Goal: Navigation & Orientation: Understand site structure

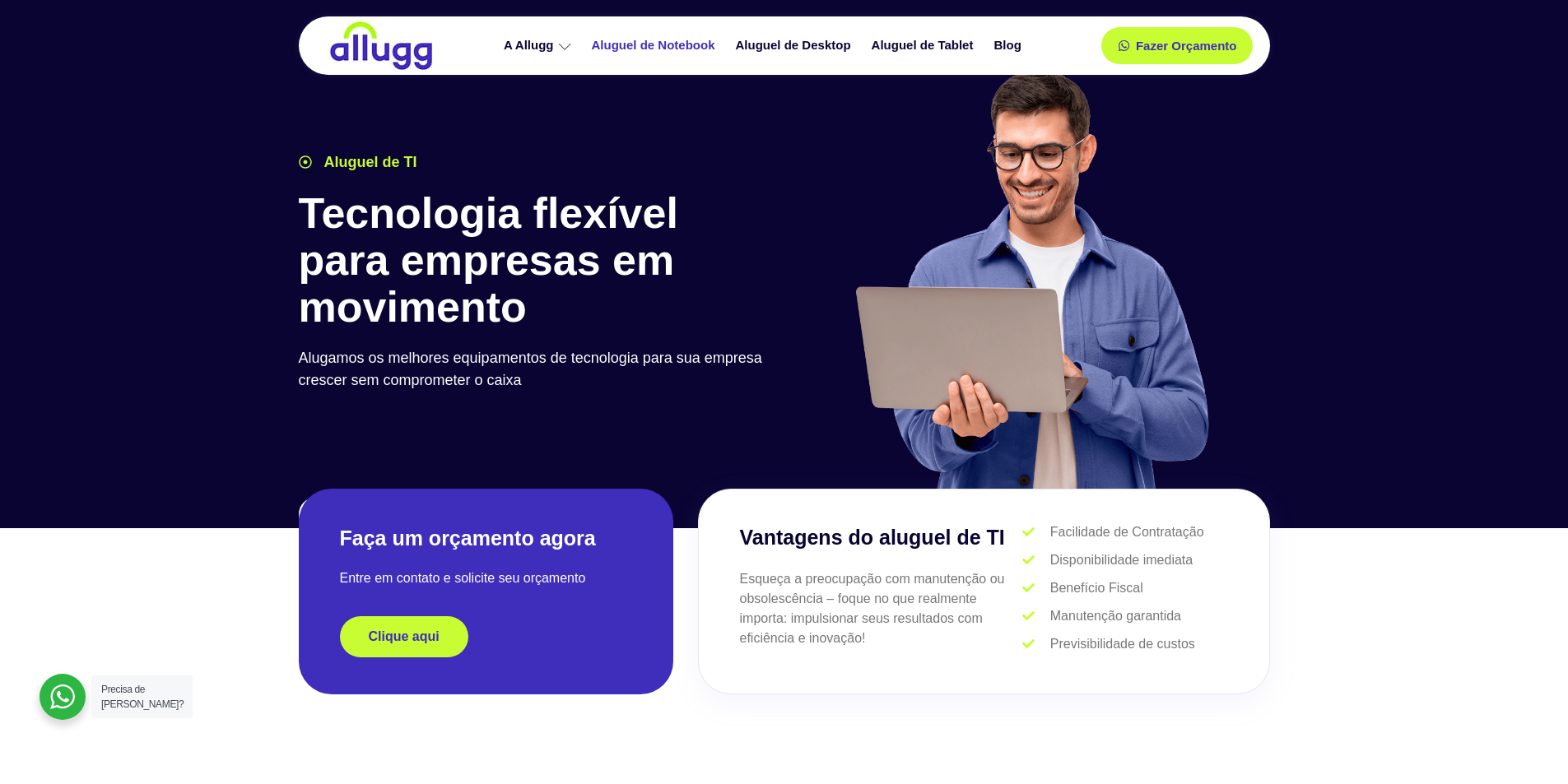
click at [629, 45] on link "Aluguel de Notebook" at bounding box center [655, 45] width 144 height 29
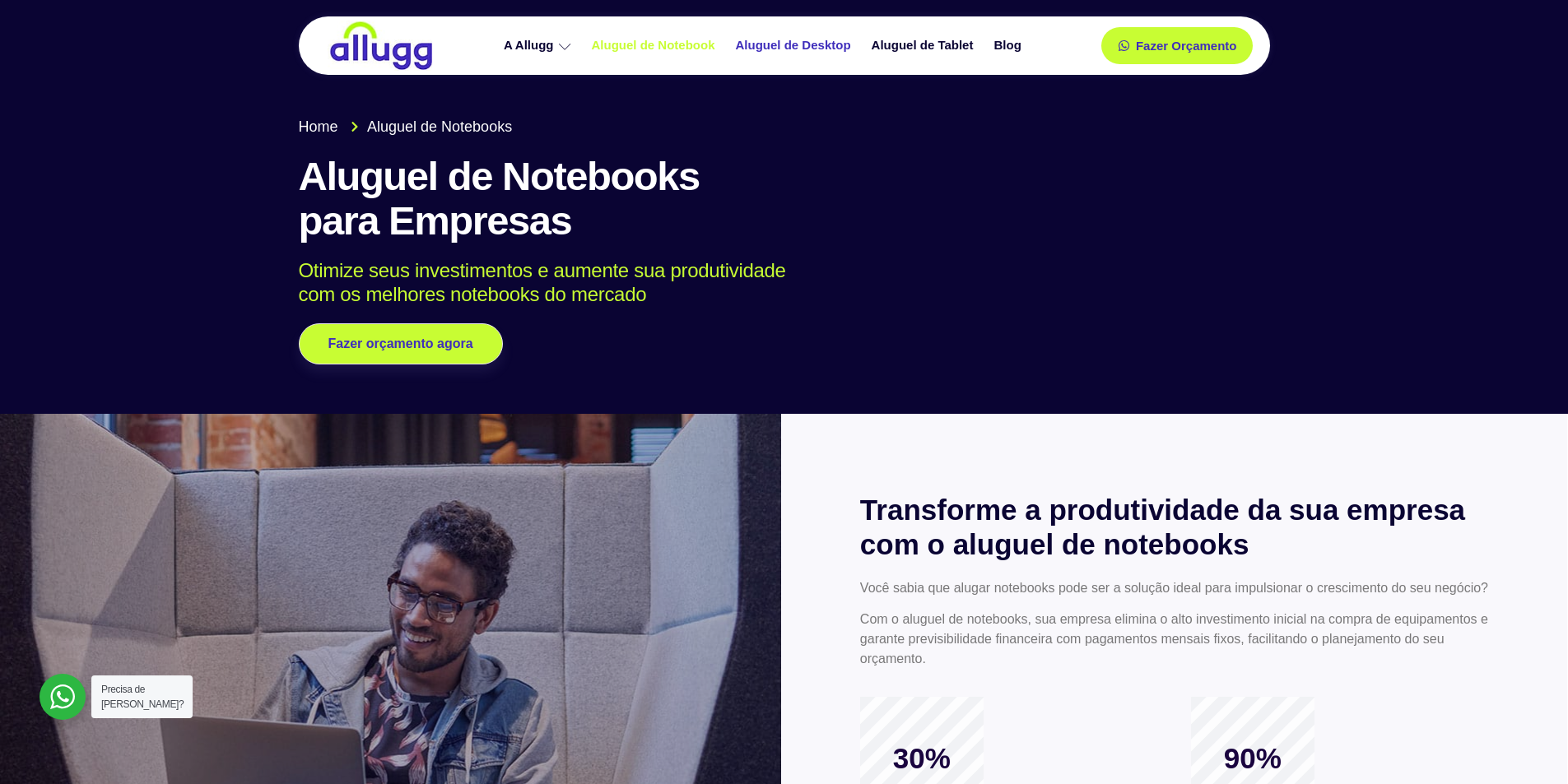
click at [764, 49] on link "Aluguel de Desktop" at bounding box center [796, 45] width 136 height 29
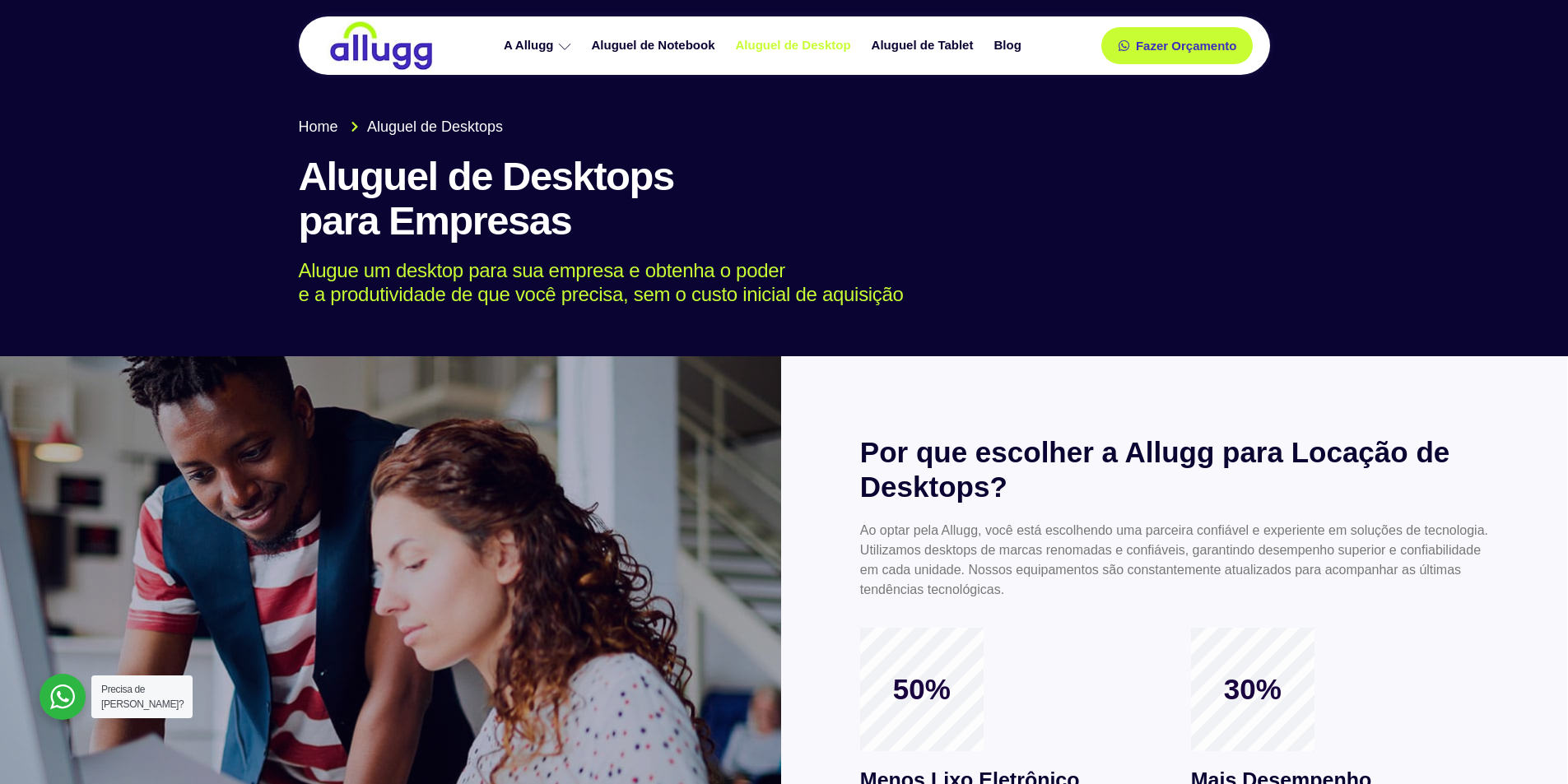
click at [189, 111] on div at bounding box center [784, 170] width 1568 height 372
click at [815, 50] on link "Aluguel de Desktop" at bounding box center [796, 45] width 136 height 29
click at [505, 46] on link "A Allugg" at bounding box center [540, 45] width 88 height 29
click at [899, 49] on link "Aluguel de Tablet" at bounding box center [924, 45] width 122 height 29
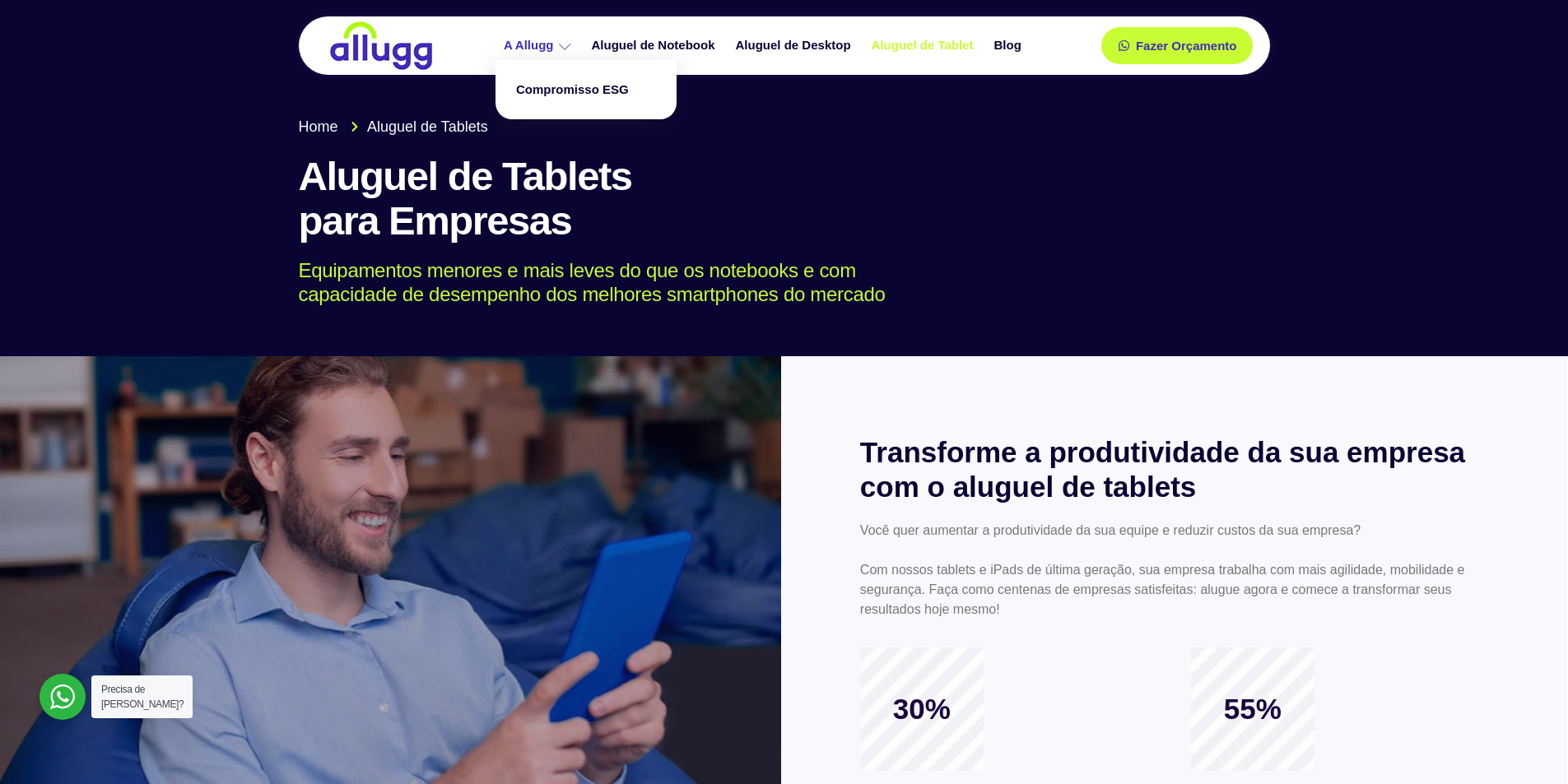
click at [549, 49] on link "A Allugg" at bounding box center [540, 45] width 88 height 29
